Goal: Information Seeking & Learning: Learn about a topic

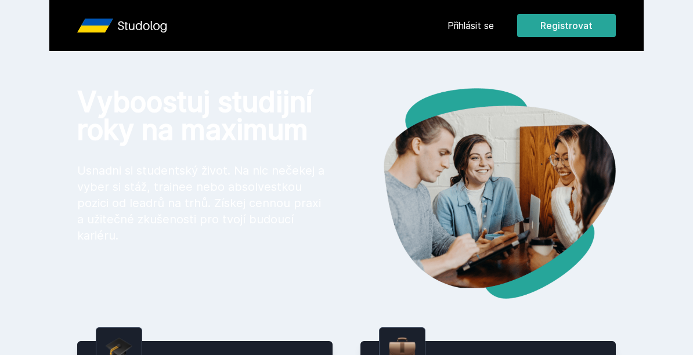
click at [473, 22] on link "Přihlásit se" at bounding box center [470, 26] width 46 height 14
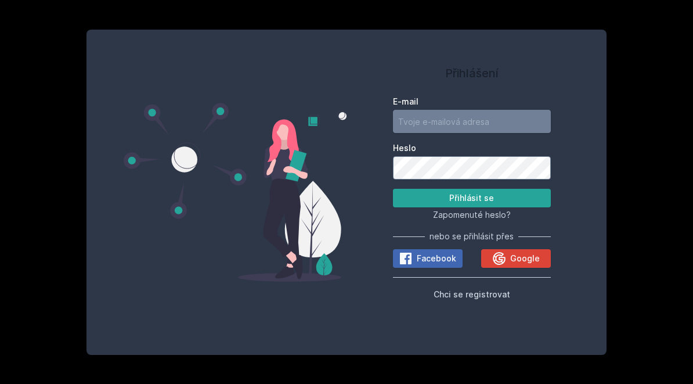
click at [460, 123] on input "E-mail" at bounding box center [472, 121] width 158 height 23
click at [462, 121] on input "[EMAIL_ADDRESS][DOMAIN_NAME]" at bounding box center [472, 121] width 158 height 23
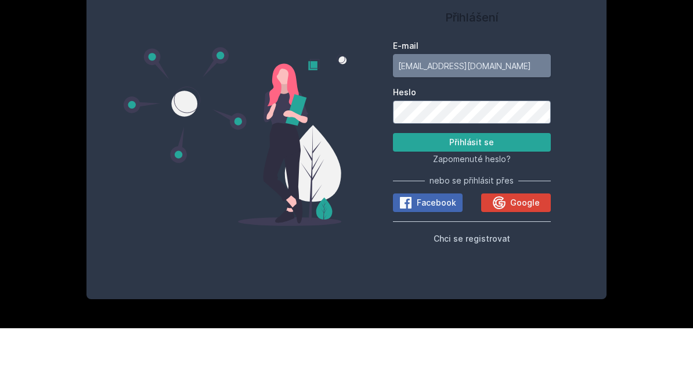
type input "[EMAIL_ADDRESS][DOMAIN_NAME]"
click at [498, 189] on button "Přihlásit se" at bounding box center [472, 198] width 158 height 19
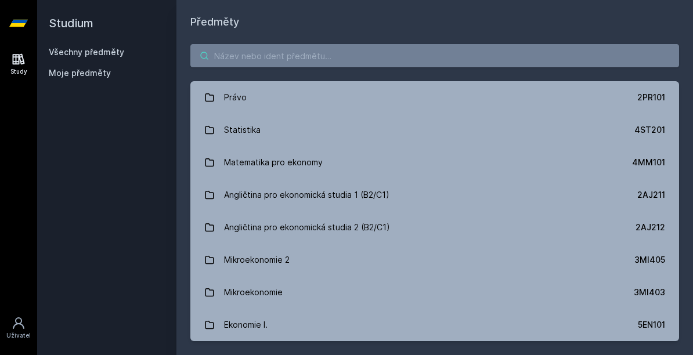
click at [439, 53] on input "search" at bounding box center [434, 55] width 489 height 23
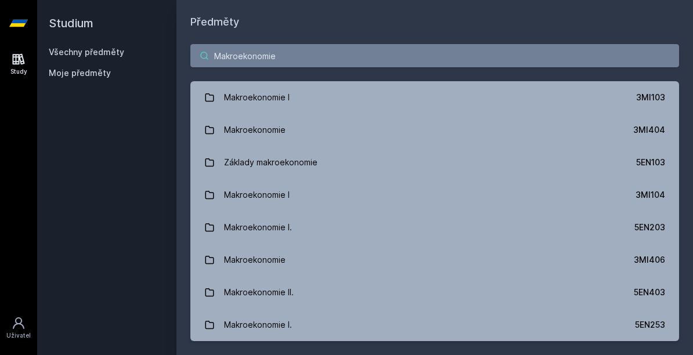
type input "Makroekonomie"
click at [240, 100] on div "Makroekonomie I" at bounding box center [257, 97] width 66 height 23
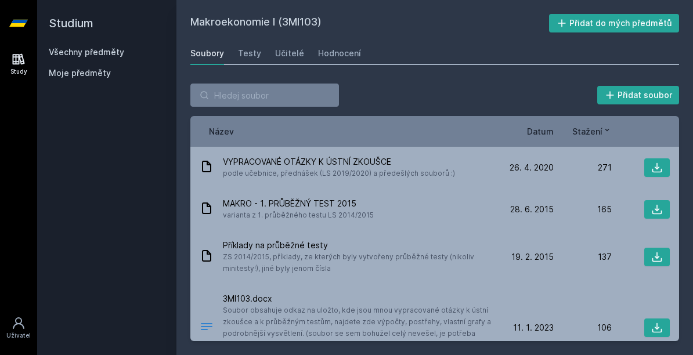
click at [537, 136] on span "Datum" at bounding box center [540, 131] width 27 height 12
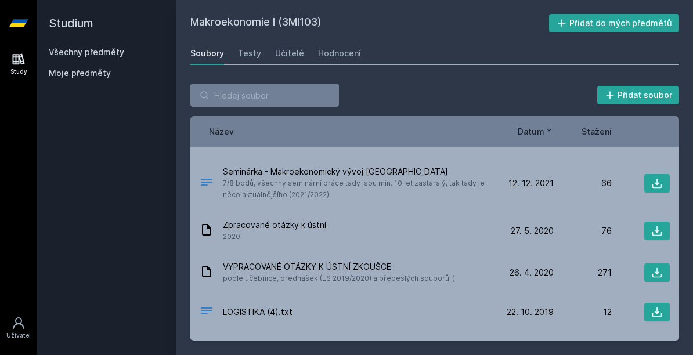
scroll to position [119, 0]
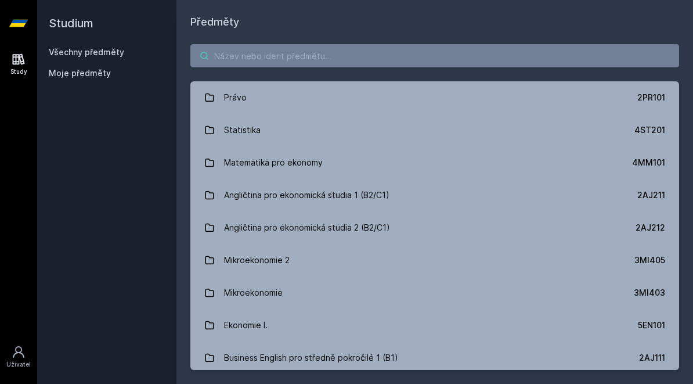
click at [450, 56] on input "search" at bounding box center [434, 55] width 489 height 23
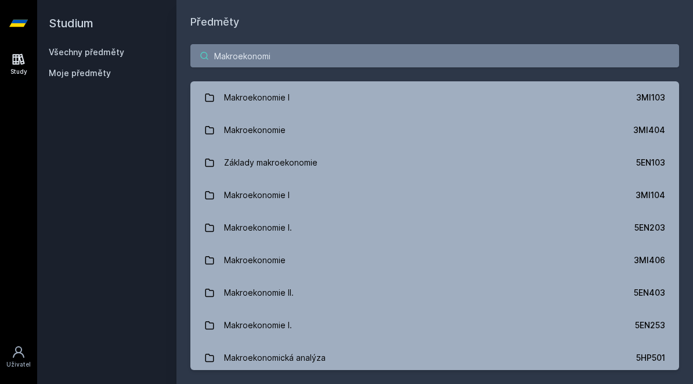
type input "Makroekonomie"
click at [241, 198] on div "Makroekonomie I" at bounding box center [257, 194] width 66 height 23
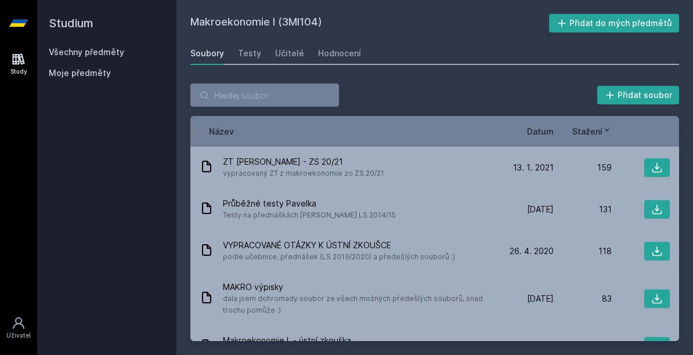
click at [532, 125] on span "Datum" at bounding box center [540, 131] width 27 height 12
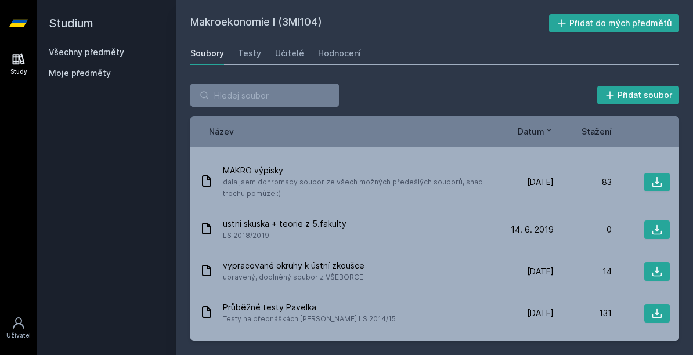
scroll to position [171, 0]
